Goal: Task Accomplishment & Management: Complete application form

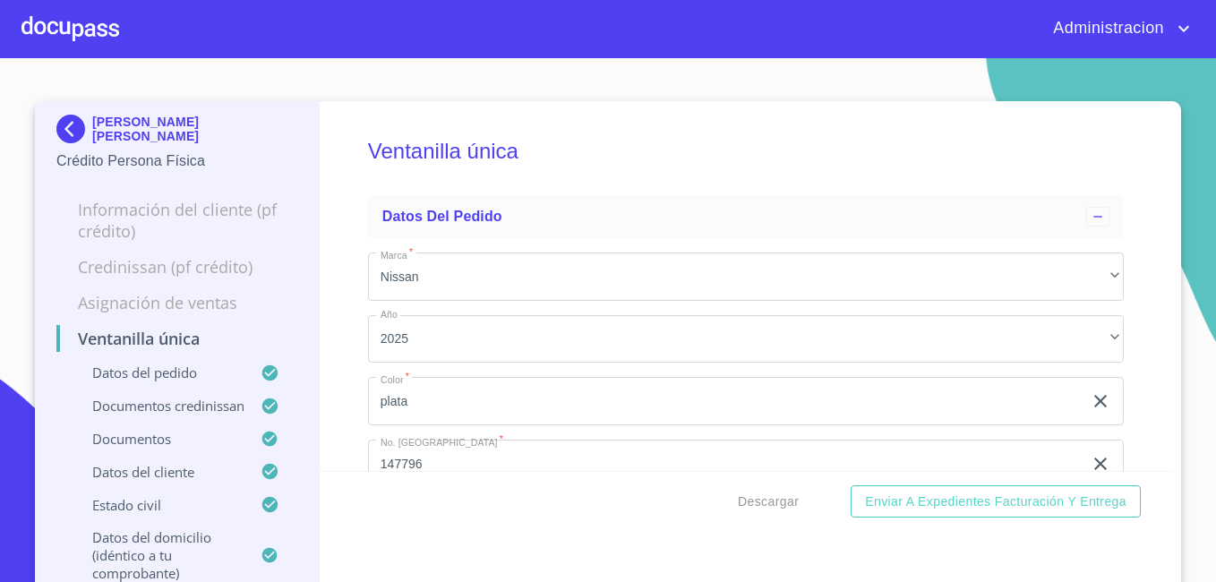
click at [93, 124] on p "[PERSON_NAME] [PERSON_NAME]" at bounding box center [194, 129] width 205 height 29
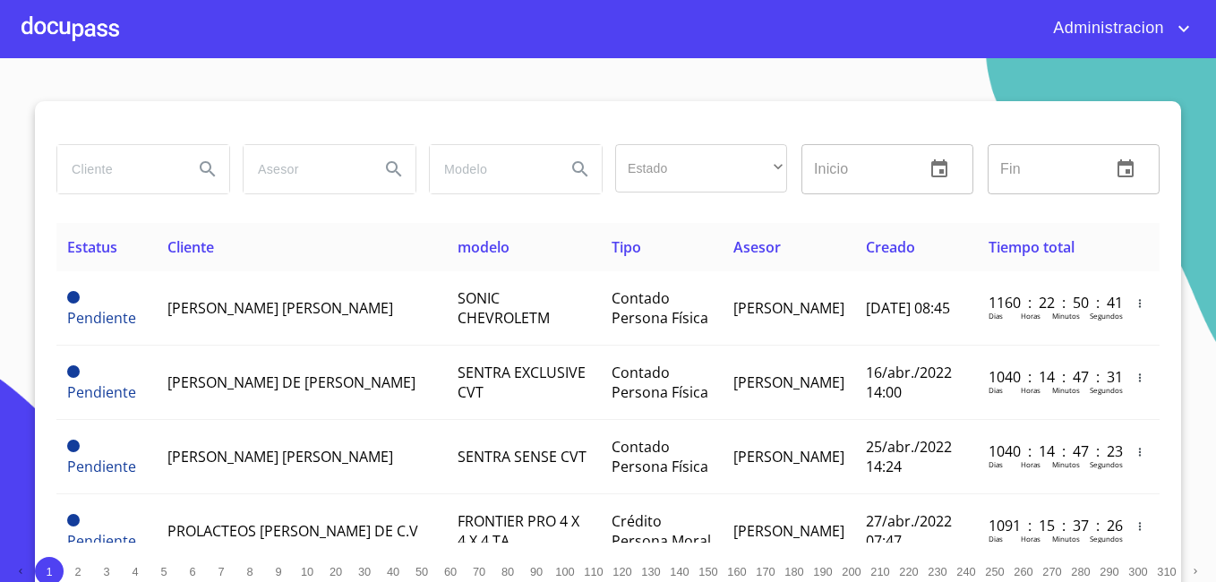
click at [110, 181] on input "search" at bounding box center [118, 169] width 122 height 48
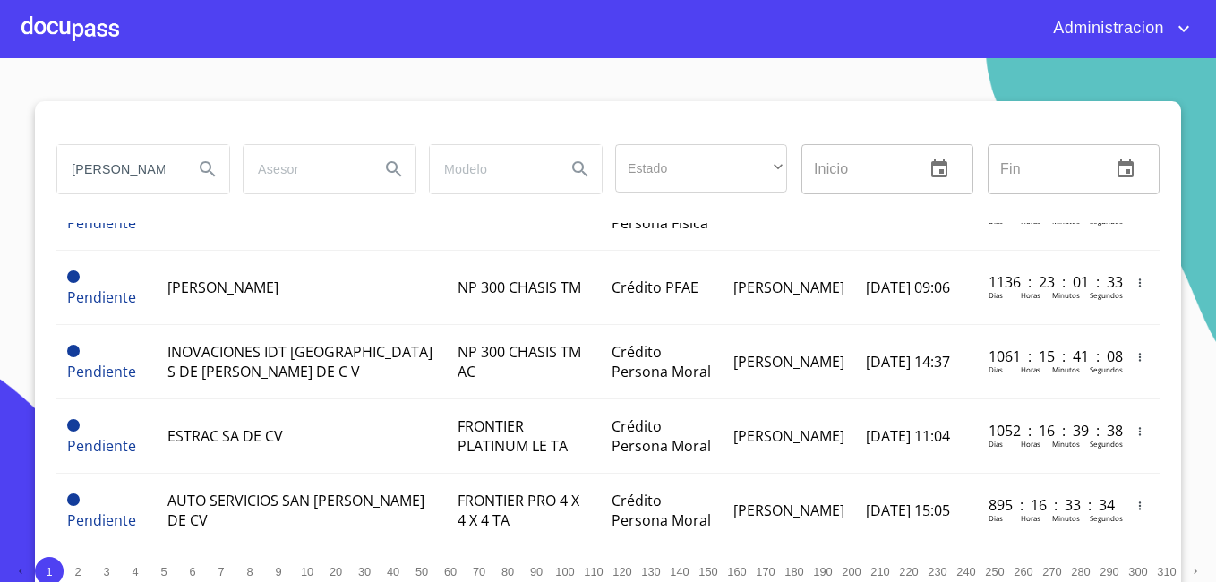
scroll to position [0, 27]
click at [118, 159] on input "[PERSON_NAME]" at bounding box center [118, 169] width 122 height 48
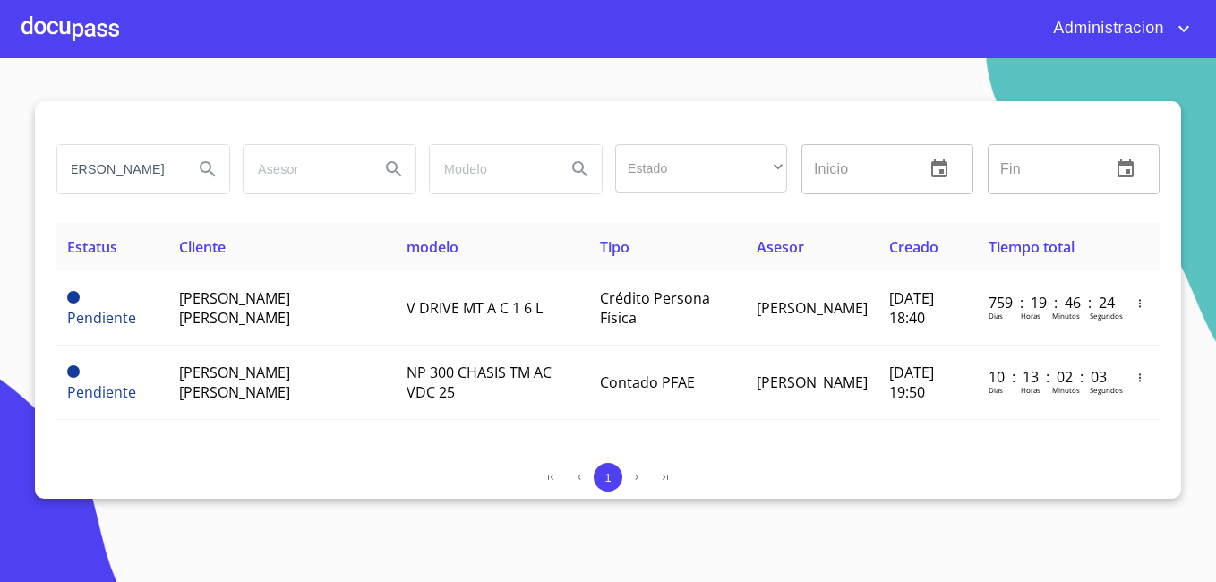
click at [118, 159] on input "[PERSON_NAME]" at bounding box center [118, 169] width 122 height 48
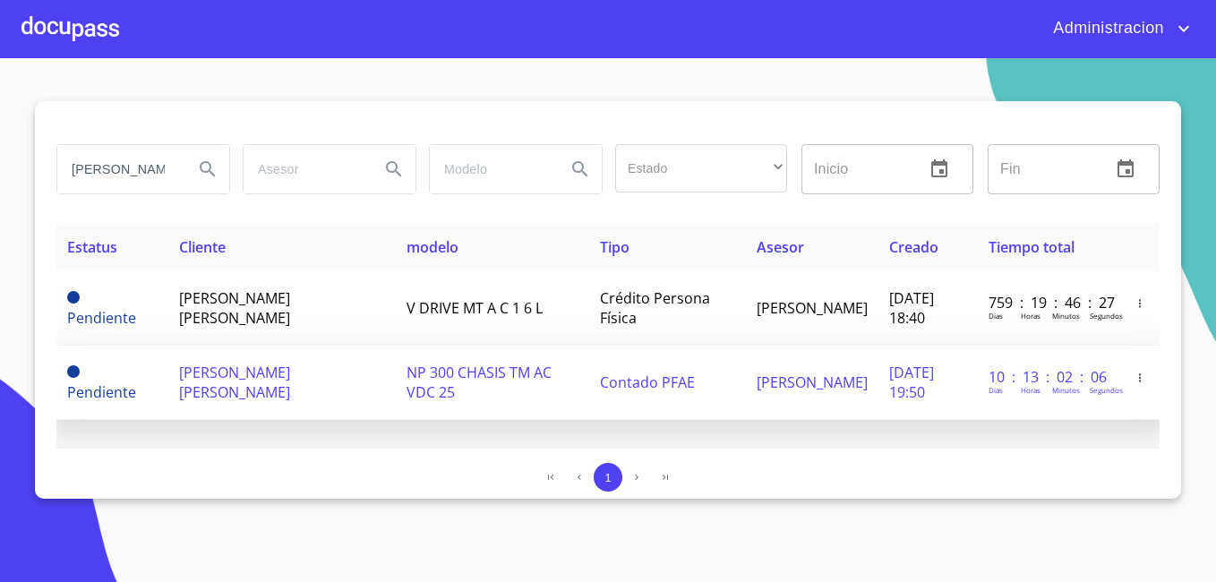
type input "[PERSON_NAME]"
click at [201, 394] on span "[PERSON_NAME] [PERSON_NAME]" at bounding box center [234, 382] width 111 height 39
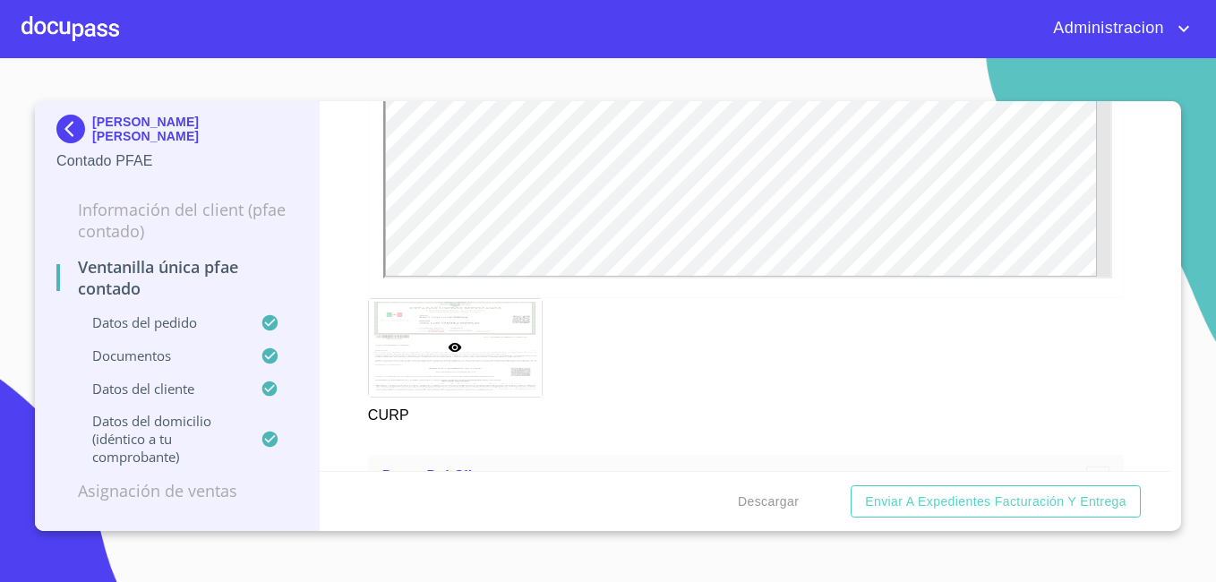
scroll to position [2667, 0]
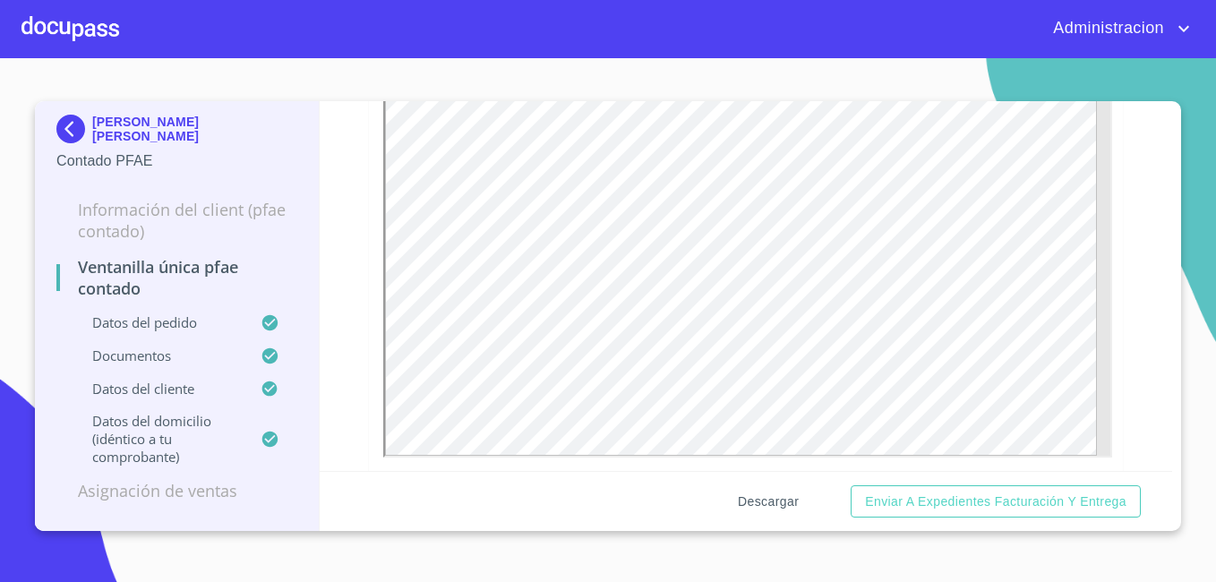
click at [759, 512] on button "Descargar" at bounding box center [767, 501] width 75 height 33
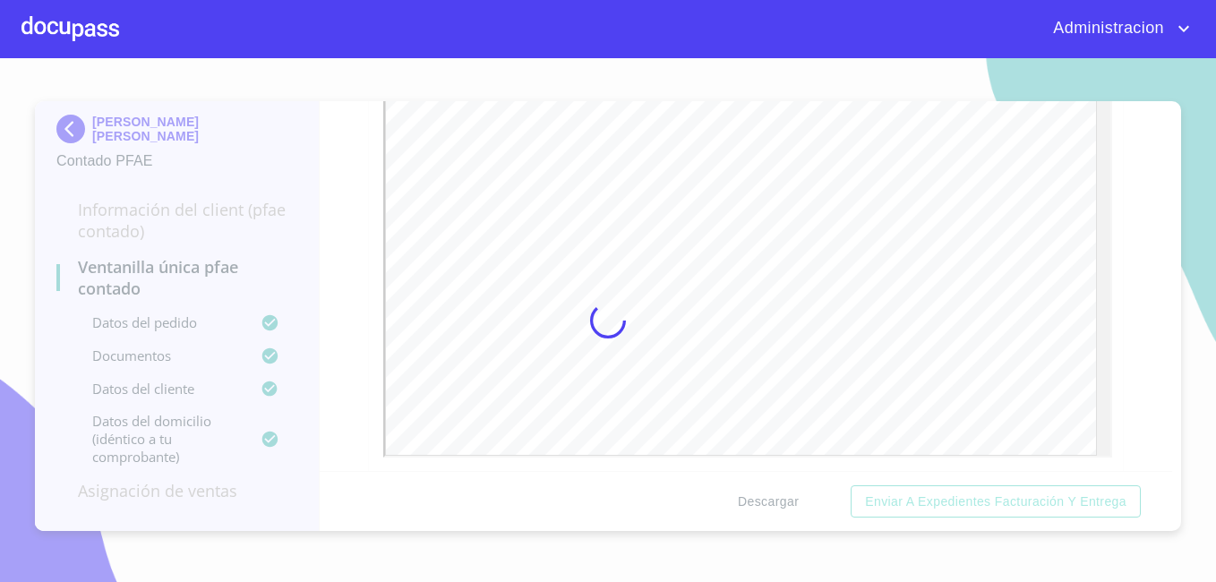
click at [759, 512] on div at bounding box center [608, 320] width 1216 height 524
click at [759, 512] on div "0%" at bounding box center [608, 320] width 1216 height 524
click at [759, 512] on div "20%" at bounding box center [608, 320] width 1216 height 524
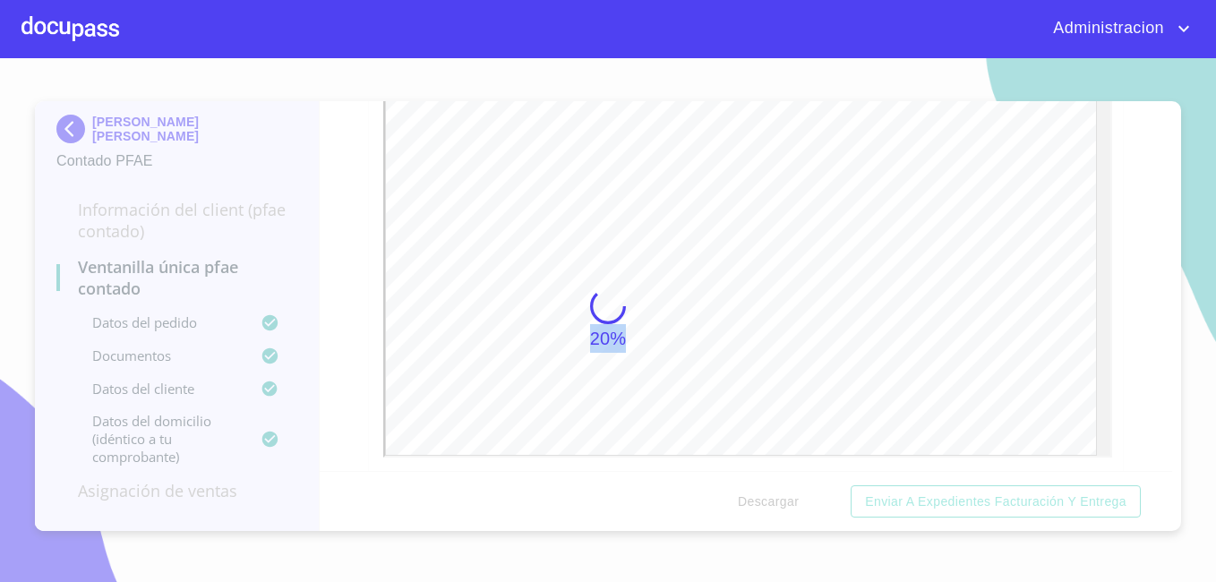
click at [759, 512] on div "20%" at bounding box center [608, 320] width 1216 height 524
click at [759, 512] on div "15%" at bounding box center [608, 320] width 1216 height 524
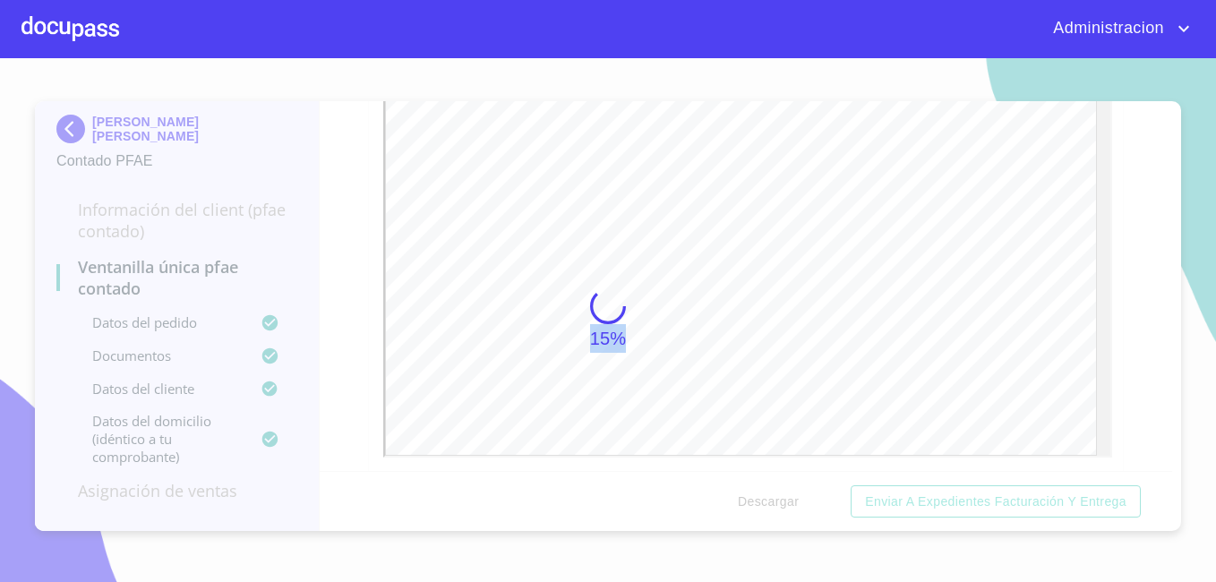
click at [759, 512] on div "15%" at bounding box center [608, 320] width 1216 height 524
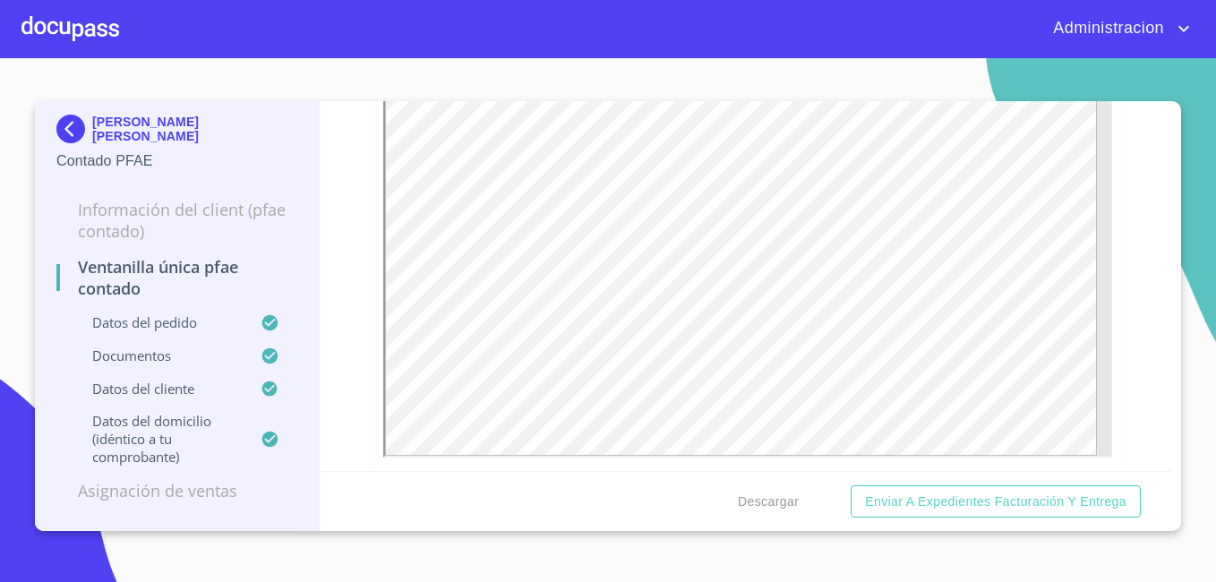
click at [1131, 68] on section "[PERSON_NAME] [PERSON_NAME] Contado PFAE Información del Client (PFAE contado) …" at bounding box center [608, 320] width 1216 height 524
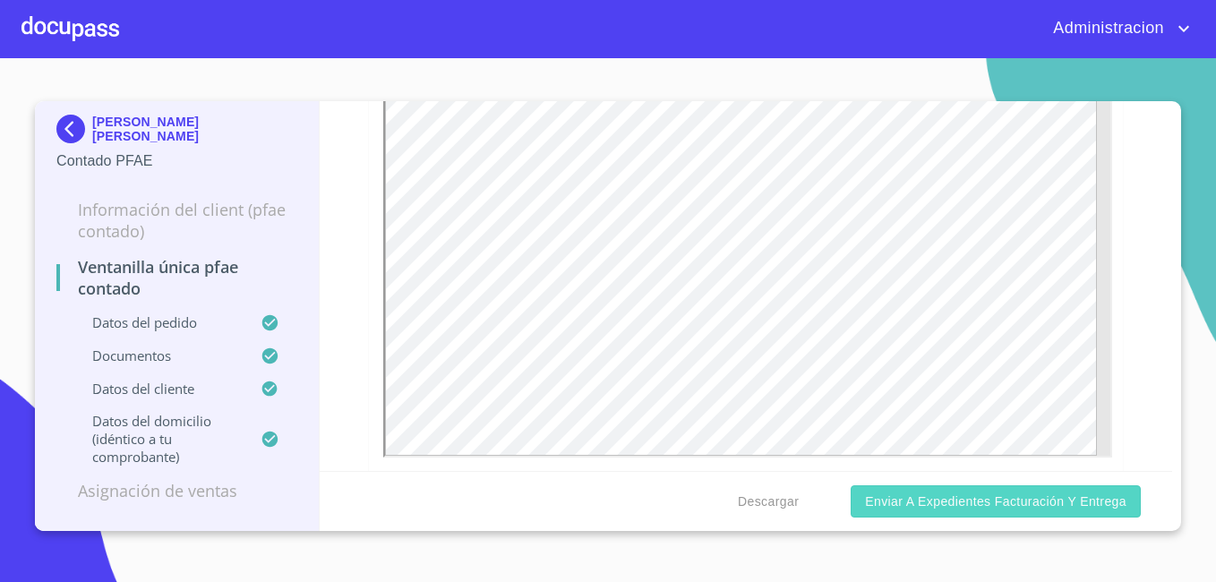
click at [922, 507] on span "Enviar a Expedientes Facturación y Entrega" at bounding box center [995, 502] width 261 height 22
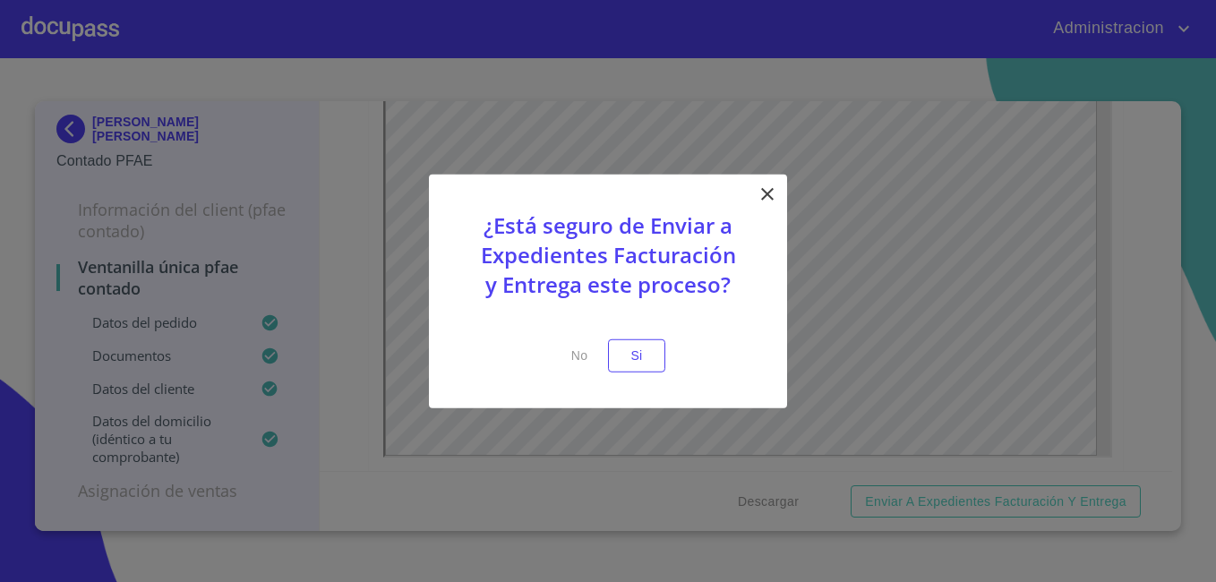
click at [655, 355] on button "Si" at bounding box center [636, 355] width 57 height 33
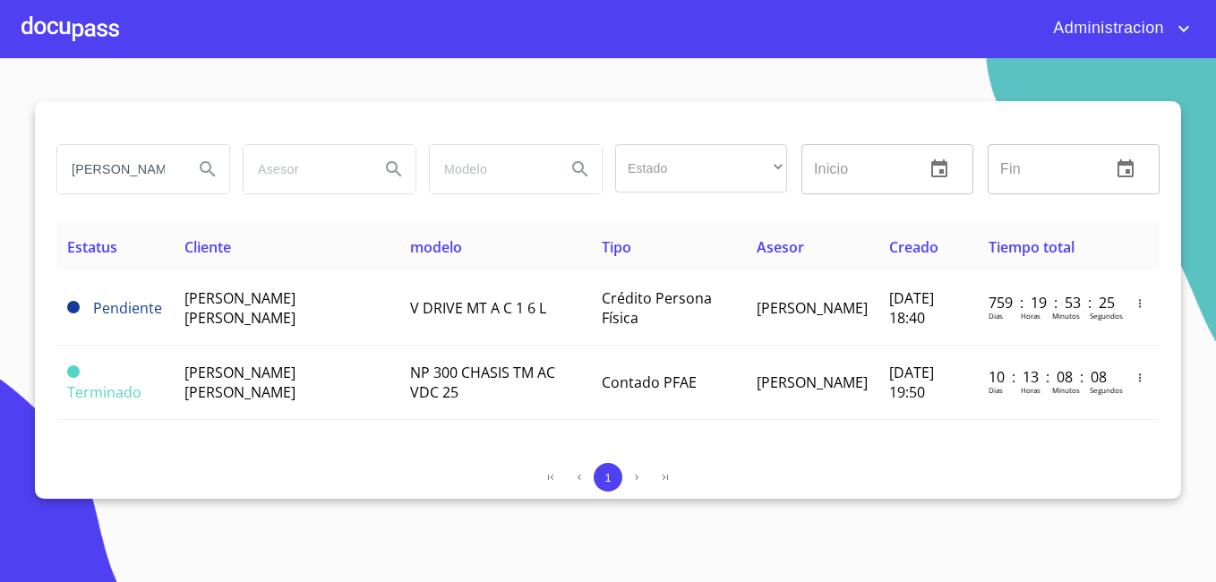
click at [148, 182] on input "[PERSON_NAME]" at bounding box center [118, 169] width 122 height 48
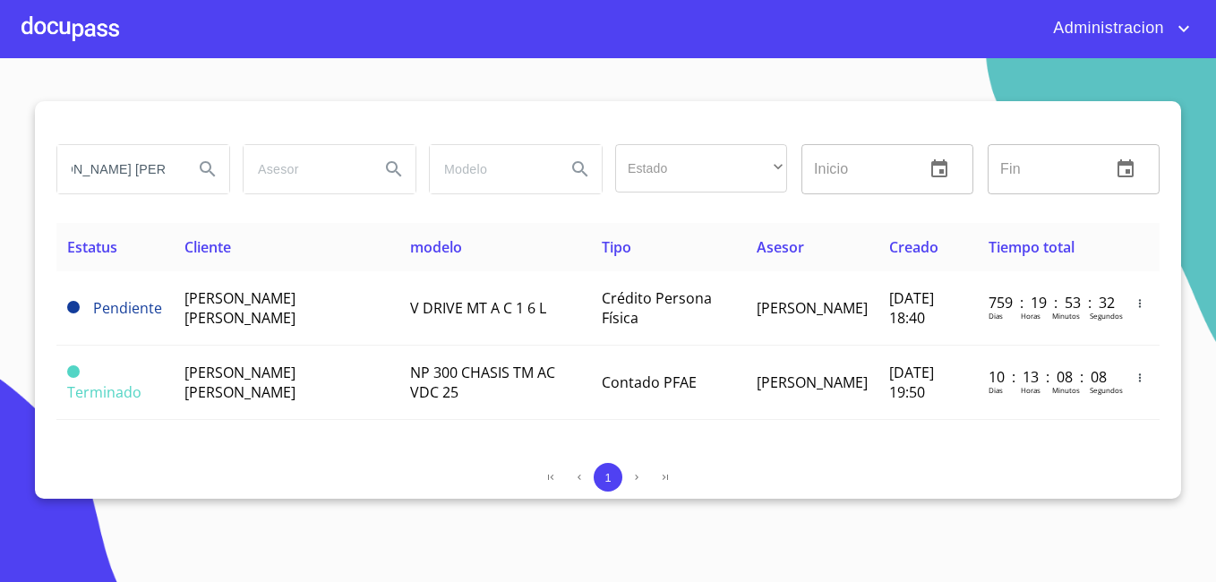
type input "[PERSON_NAME] [PERSON_NAME]"
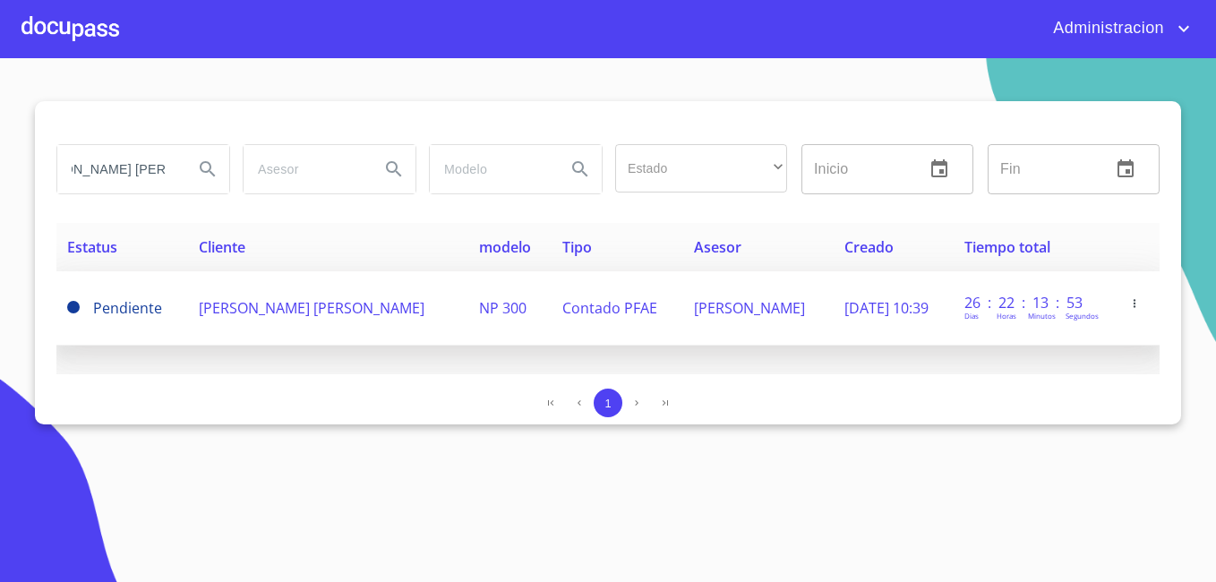
click at [276, 326] on td "[PERSON_NAME] [PERSON_NAME]" at bounding box center [328, 308] width 280 height 74
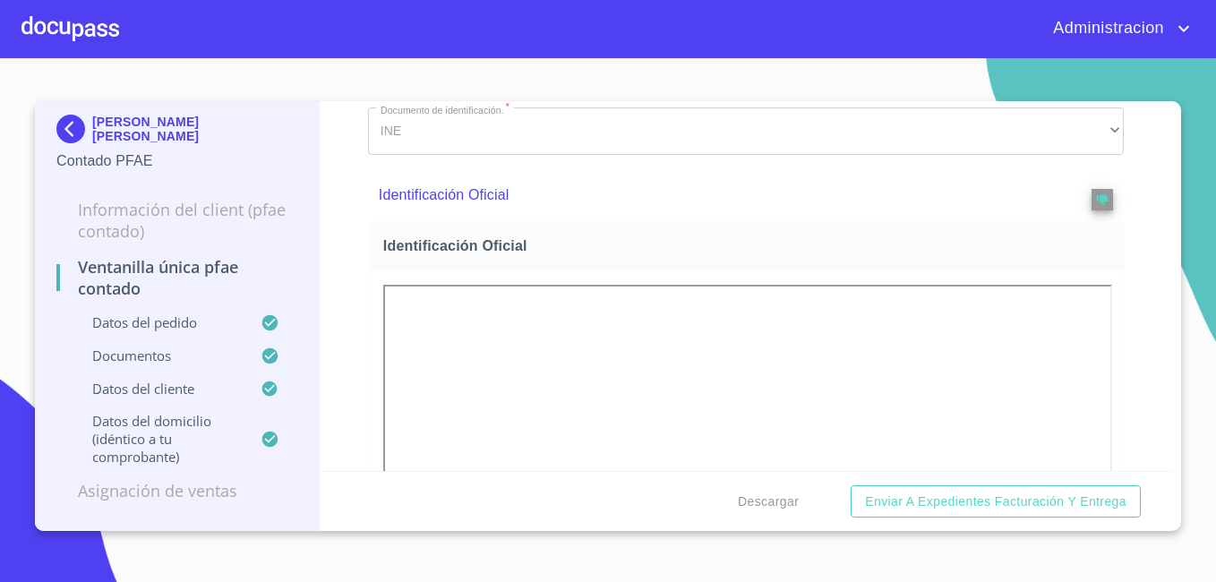
scroll to position [627, 0]
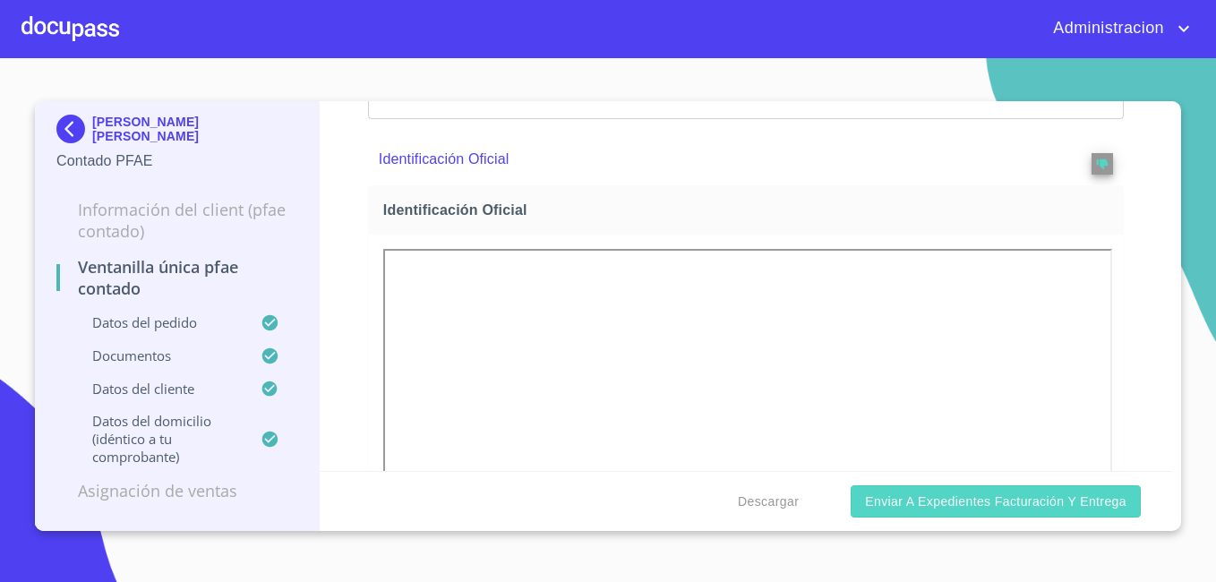
click at [880, 497] on span "Enviar a Expedientes Facturación y Entrega" at bounding box center [995, 502] width 261 height 22
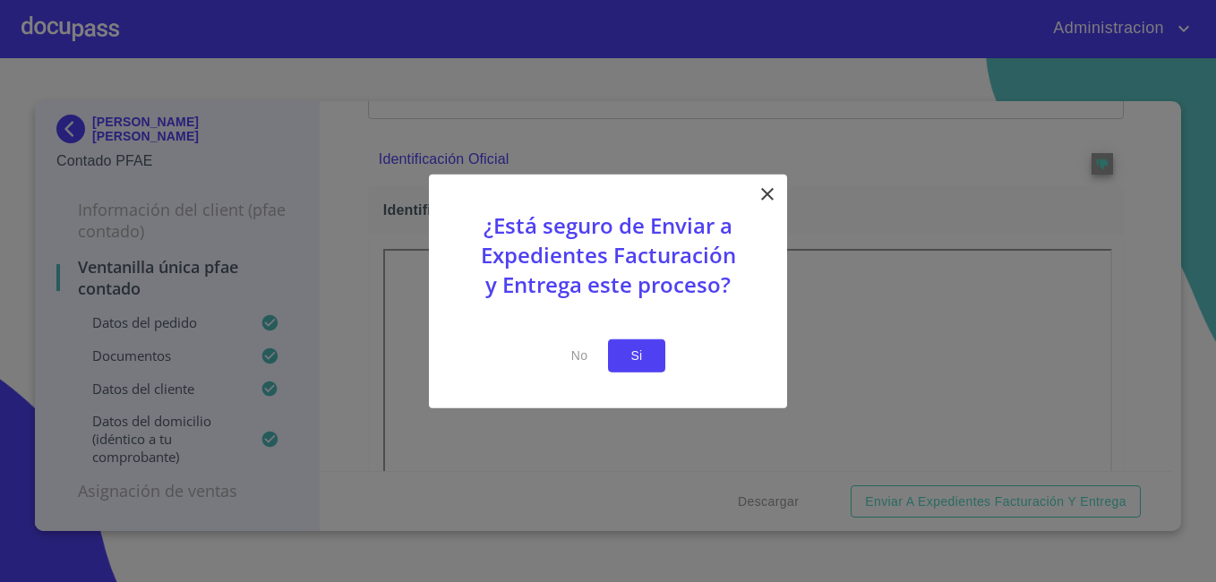
click at [630, 346] on span "Si" at bounding box center [636, 356] width 29 height 22
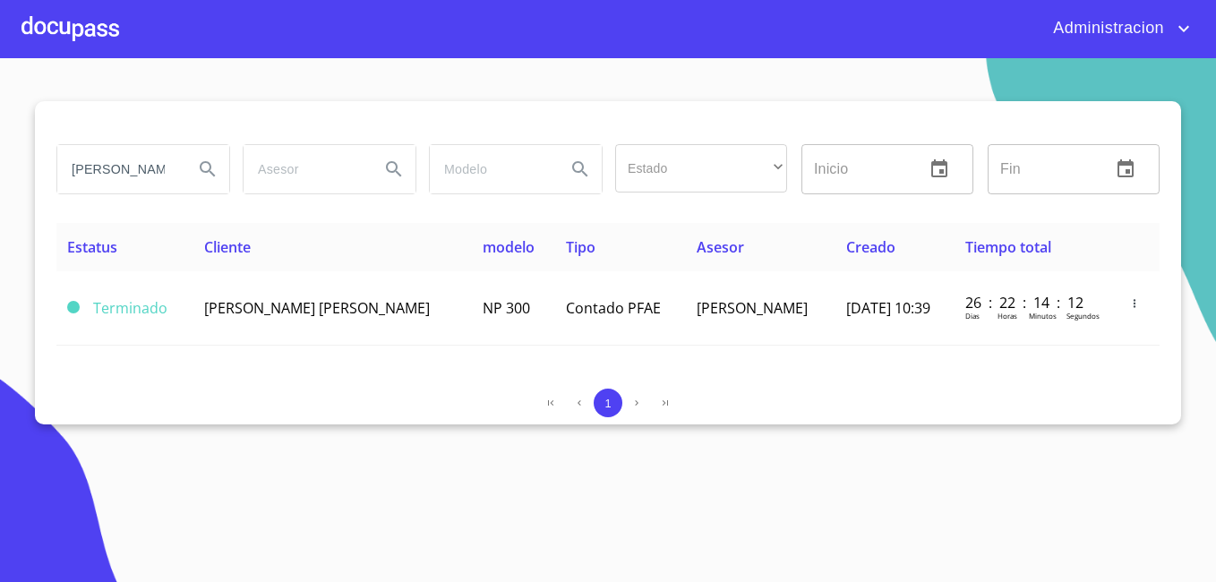
click at [137, 158] on input "[PERSON_NAME] [PERSON_NAME]" at bounding box center [118, 169] width 122 height 48
drag, startPoint x: 137, startPoint y: 158, endPoint x: 165, endPoint y: 131, distance: 39.2
click at [156, 136] on div at bounding box center [607, 122] width 1103 height 43
